Goal: Task Accomplishment & Management: Manage account settings

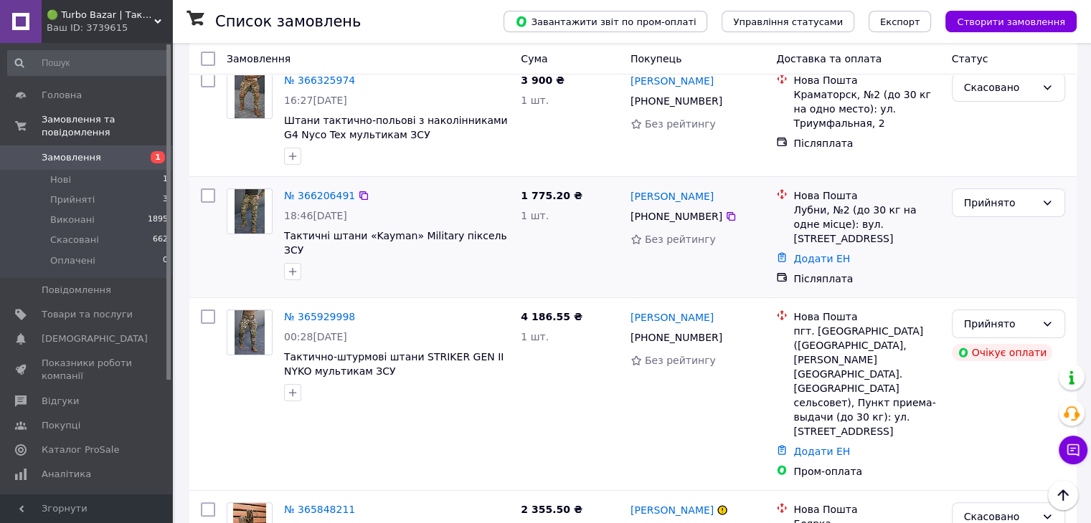
scroll to position [189, 0]
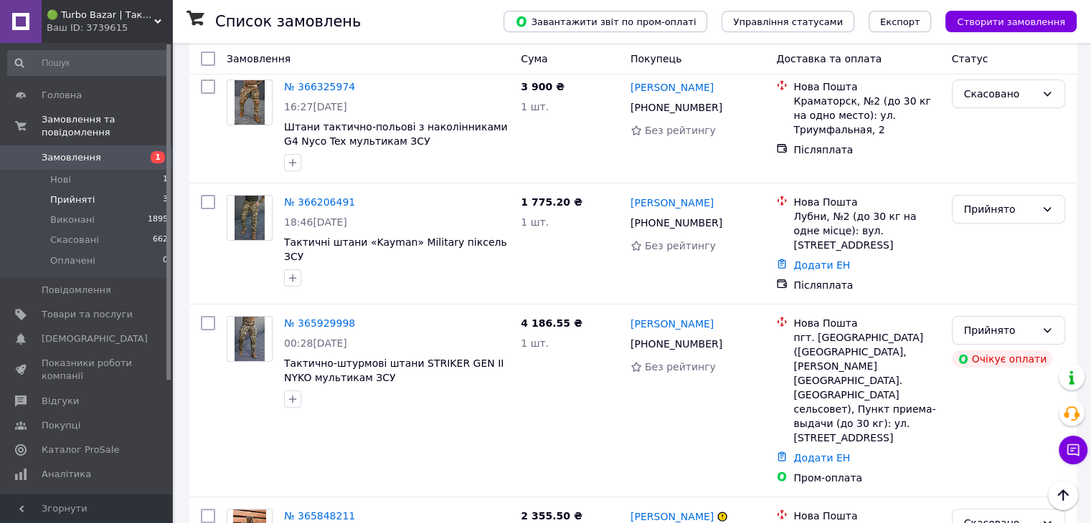
click at [163, 194] on span "3" at bounding box center [165, 200] width 5 height 13
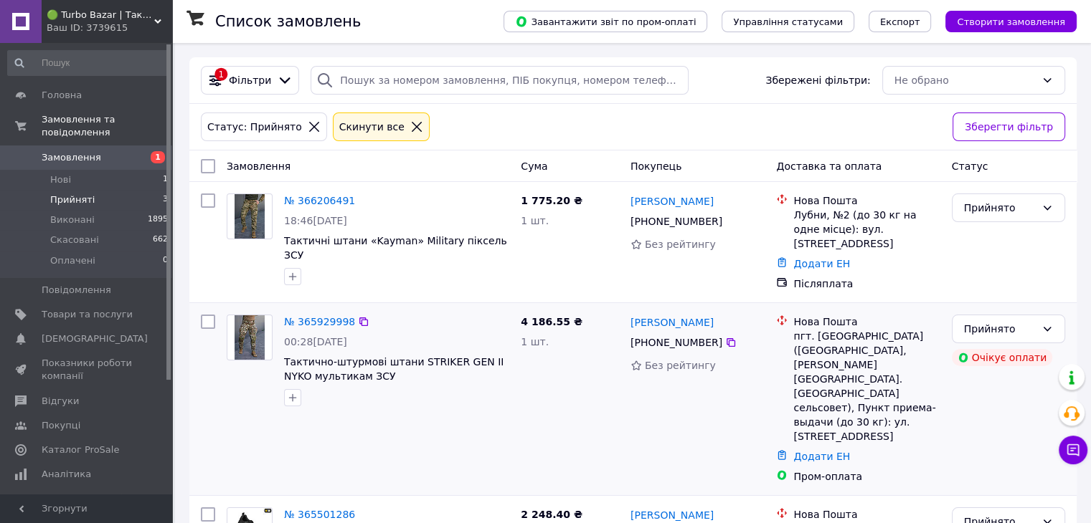
scroll to position [65, 0]
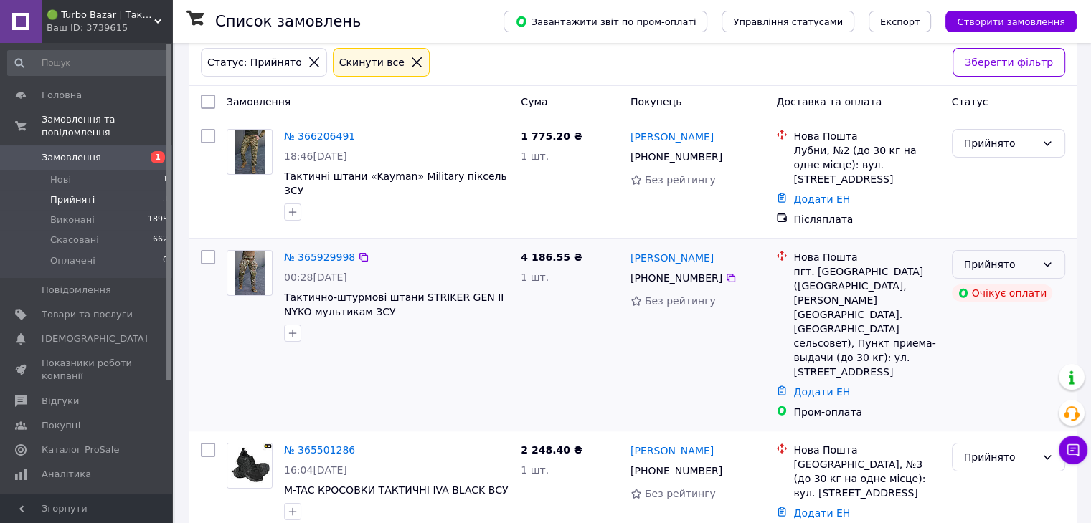
click at [1055, 254] on div "Прийнято" at bounding box center [1007, 264] width 113 height 29
click at [995, 302] on li "Скасовано" at bounding box center [1007, 306] width 112 height 26
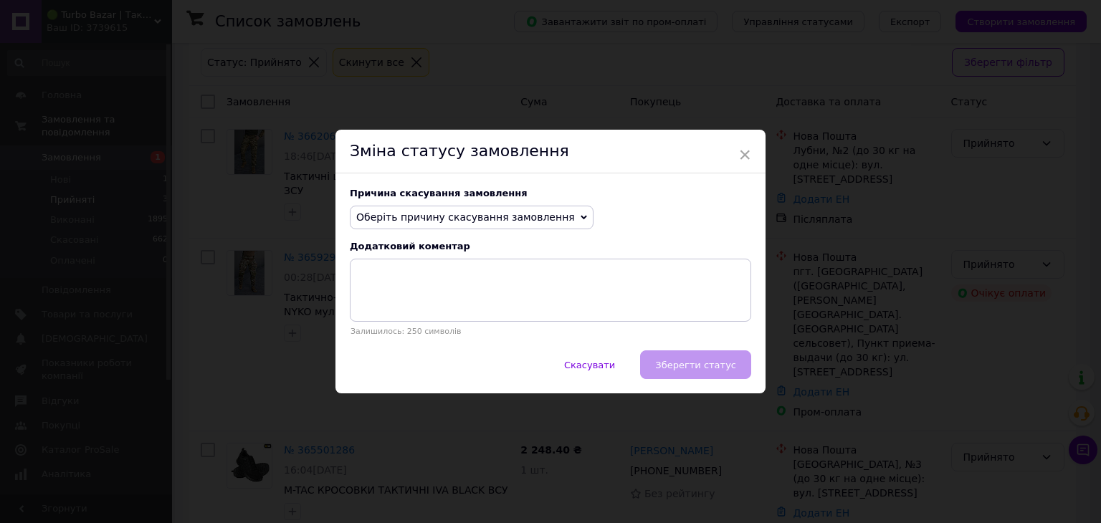
click at [543, 217] on span "Оберіть причину скасування замовлення" at bounding box center [465, 217] width 219 height 11
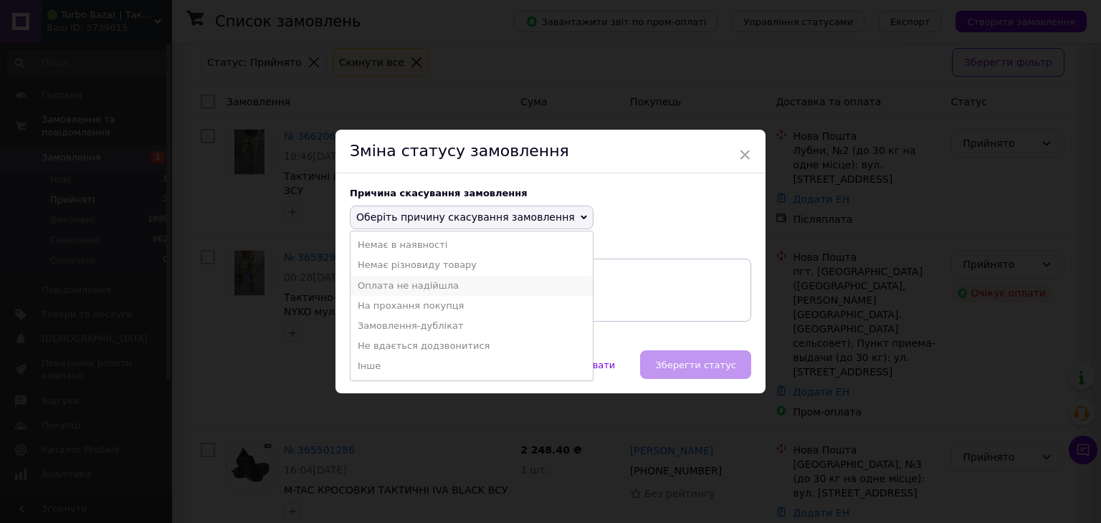
click at [427, 284] on li "Оплата не надійшла" at bounding box center [472, 286] width 242 height 20
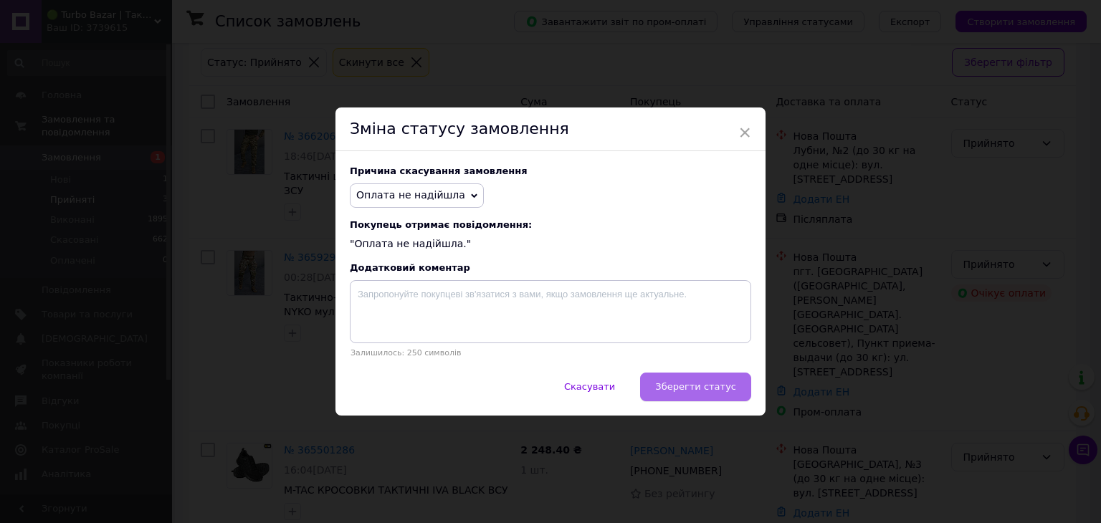
click at [674, 391] on span "Зберегти статус" at bounding box center [695, 386] width 81 height 11
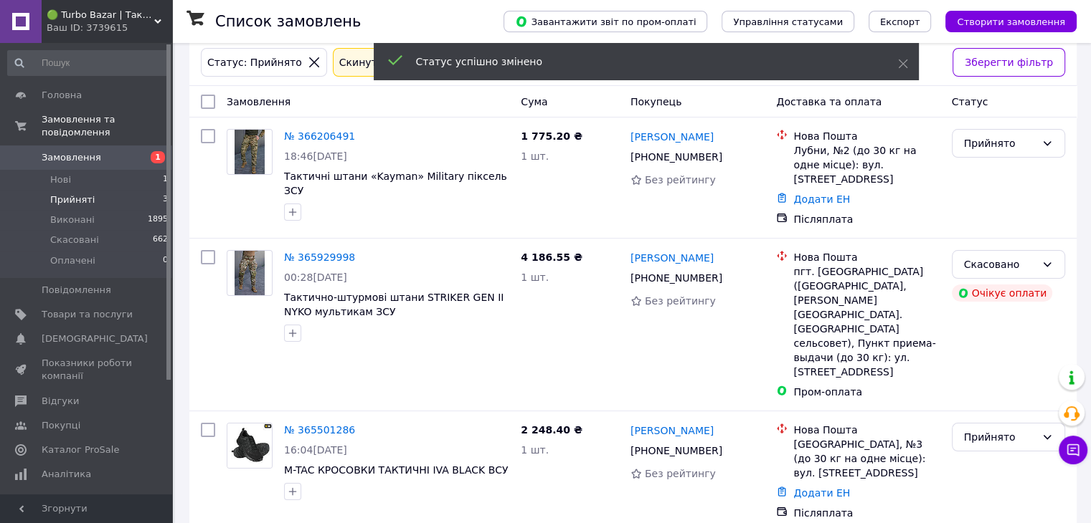
scroll to position [44, 0]
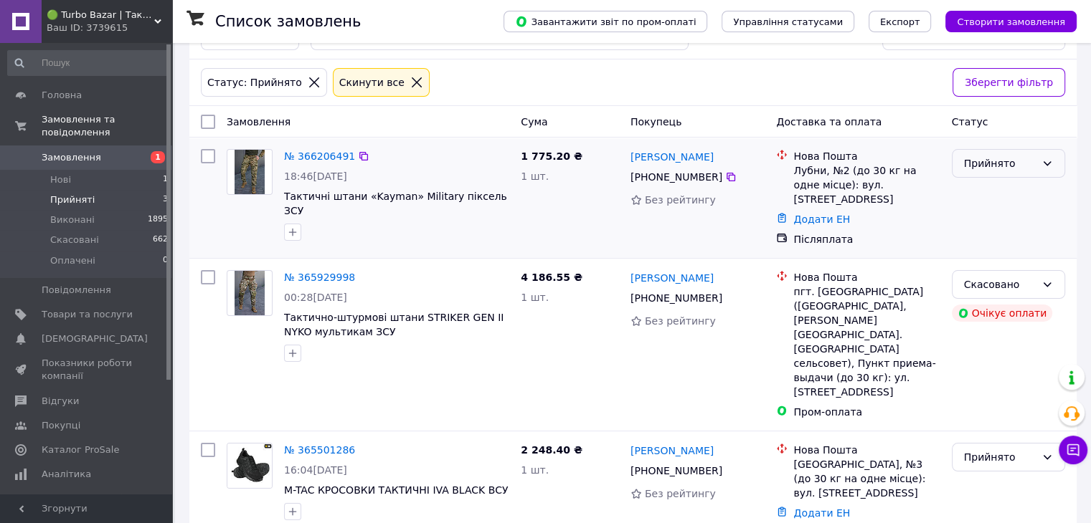
click at [993, 169] on div "Прийнято" at bounding box center [1000, 164] width 72 height 16
click at [989, 196] on li "Виконано" at bounding box center [1007, 194] width 112 height 26
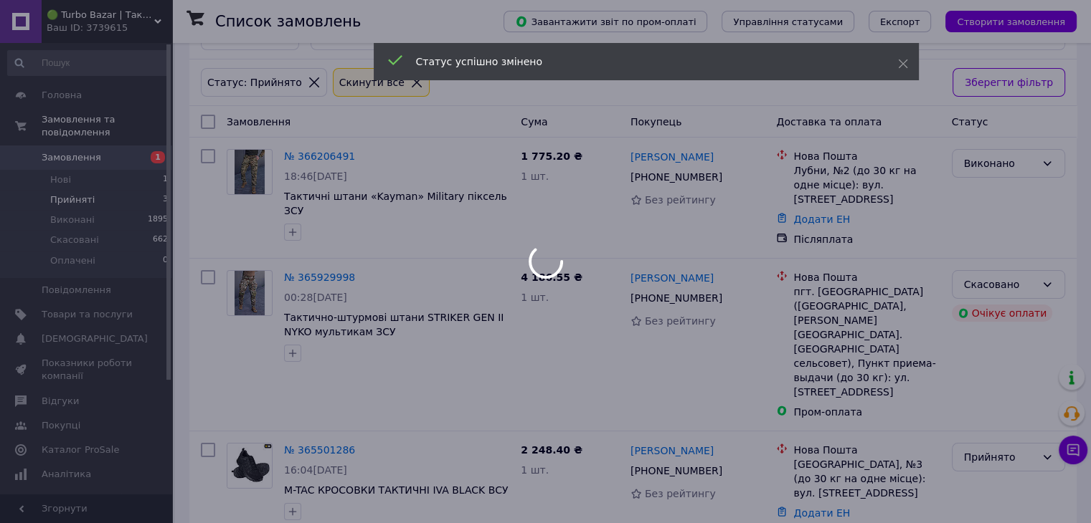
scroll to position [0, 0]
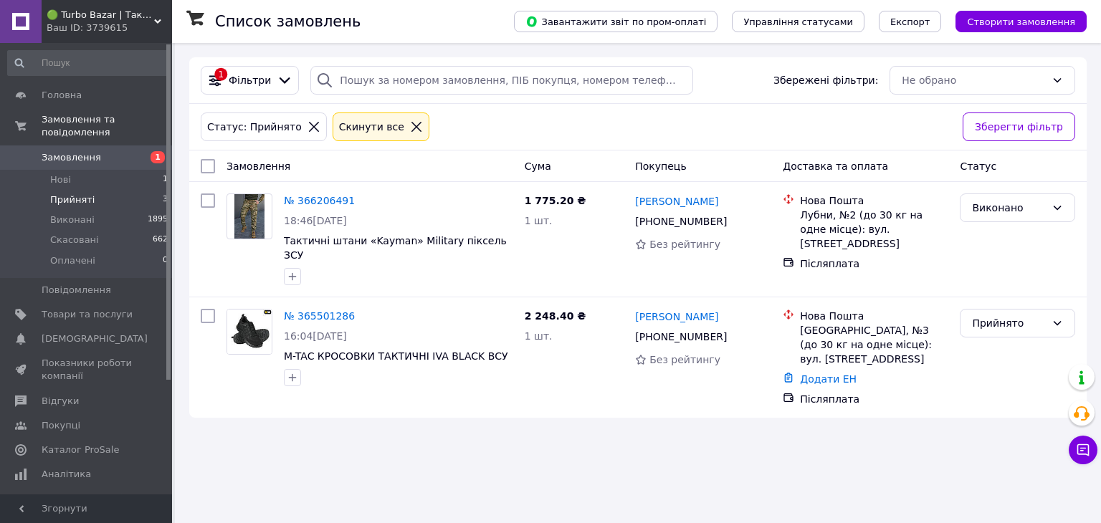
click at [68, 151] on span "Замовлення" at bounding box center [72, 157] width 60 height 13
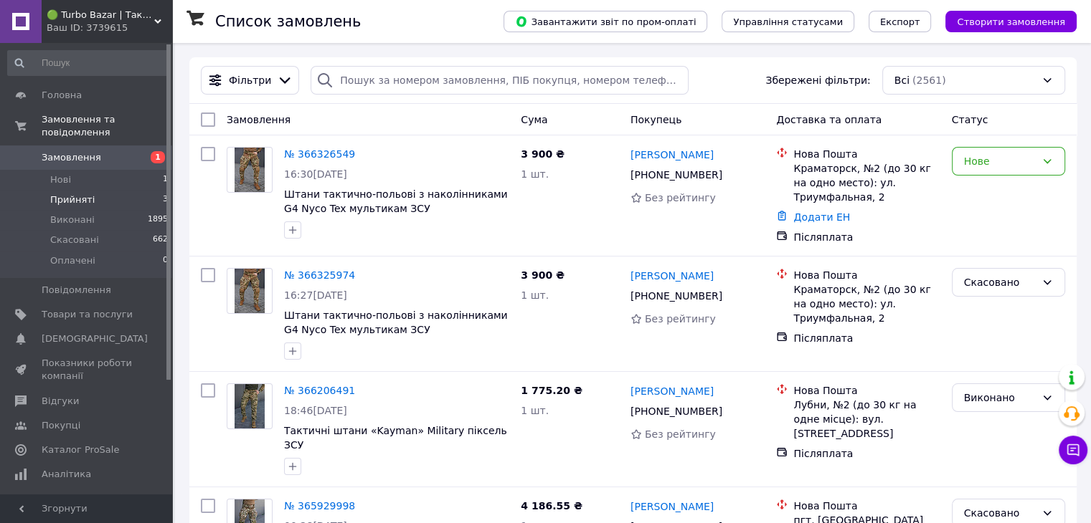
click at [87, 194] on span "Прийняті" at bounding box center [72, 200] width 44 height 13
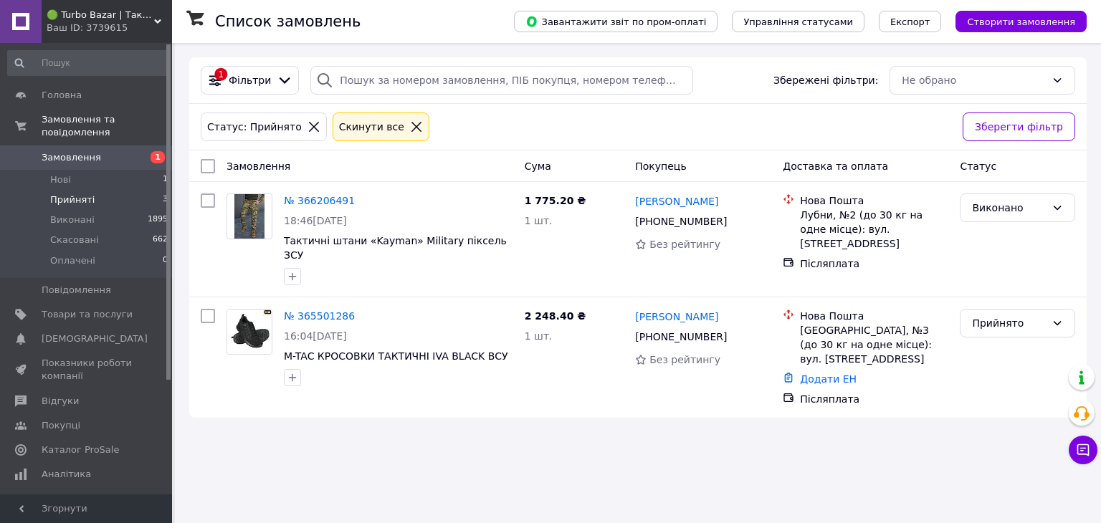
click at [410, 127] on icon at bounding box center [416, 126] width 13 height 13
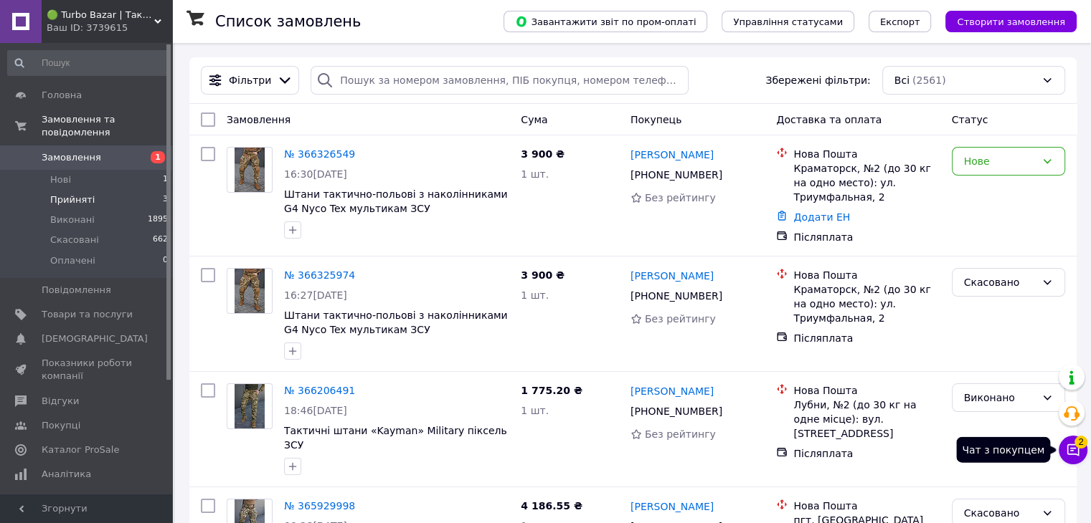
click at [1072, 451] on icon at bounding box center [1073, 450] width 14 height 14
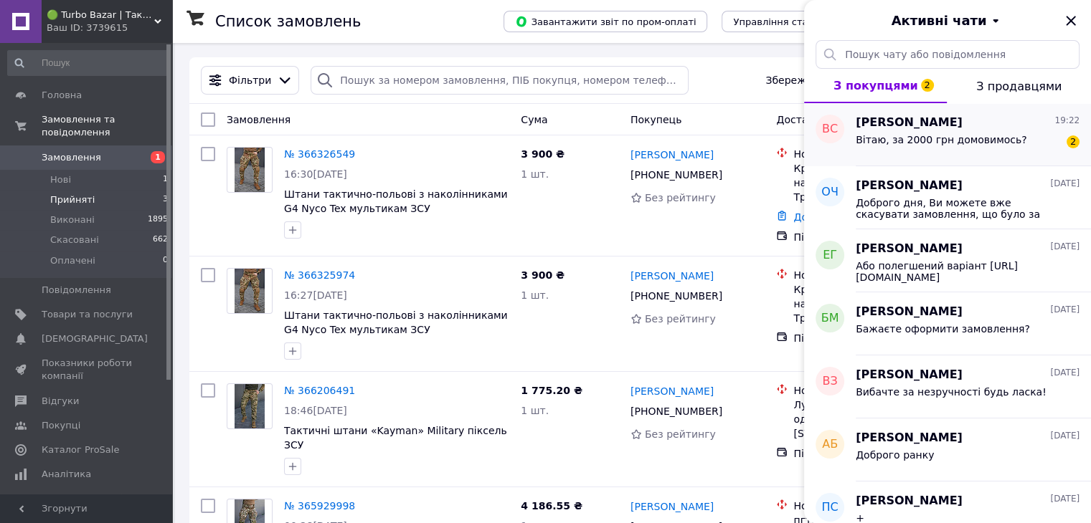
click at [884, 147] on div "Вітаю, за 2000 грн домовимось?" at bounding box center [940, 144] width 171 height 20
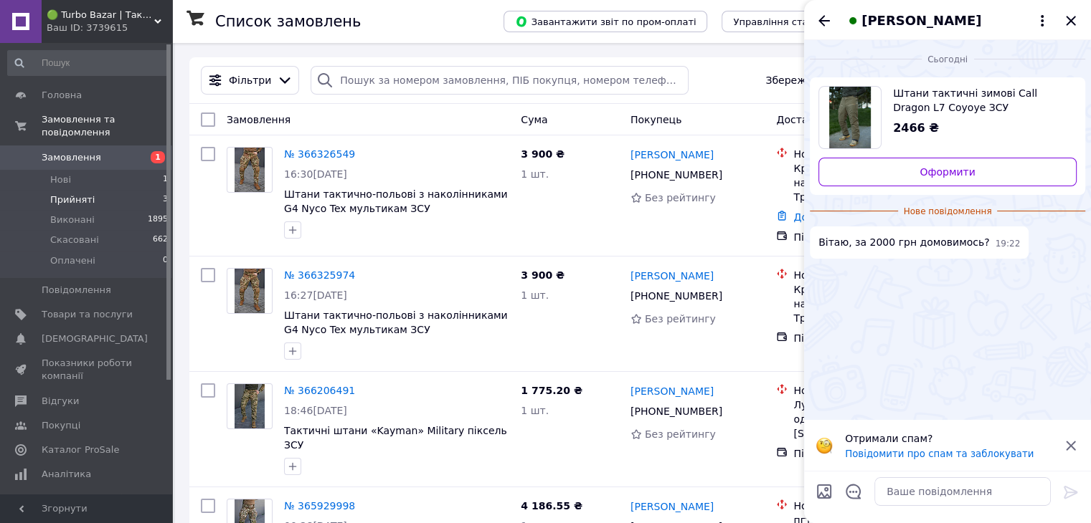
click at [912, 92] on span "Штани тактичні зимові Call Dragon L7 Coyoye ЗСУ" at bounding box center [979, 100] width 172 height 29
click at [948, 496] on textarea at bounding box center [962, 492] width 176 height 29
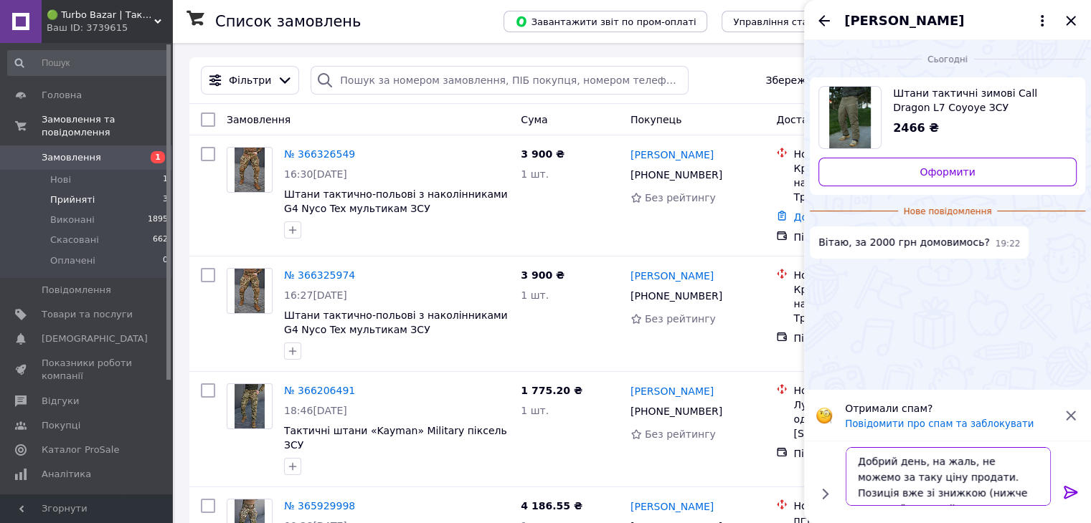
type textarea "Добрий день, на жаль, не можемо за таку ціну продати. Позиція вже зі знижкою (н…"
click at [1071, 496] on icon at bounding box center [1070, 492] width 17 height 17
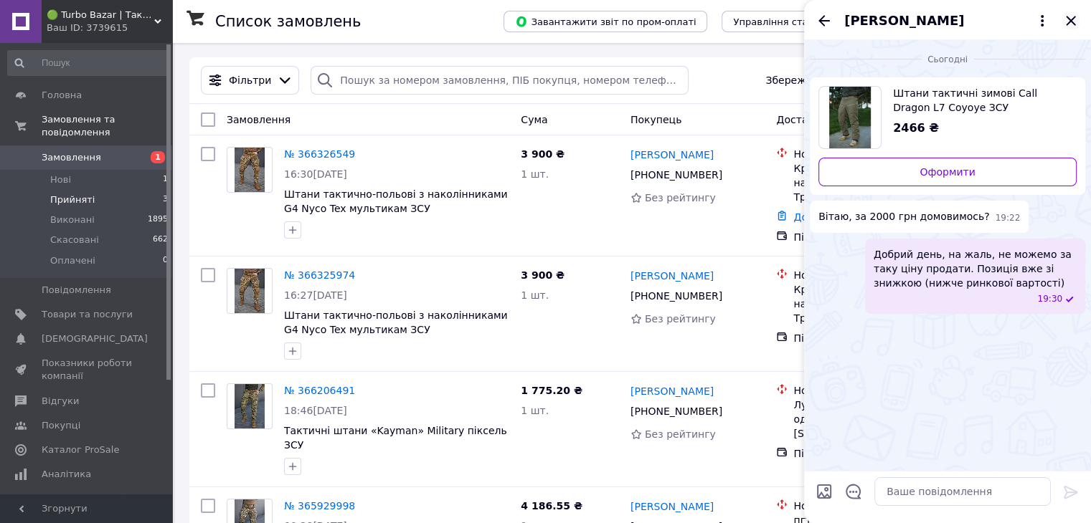
click at [1071, 20] on icon "Закрити" at bounding box center [1070, 20] width 9 height 9
